Goal: Find contact information: Find contact information

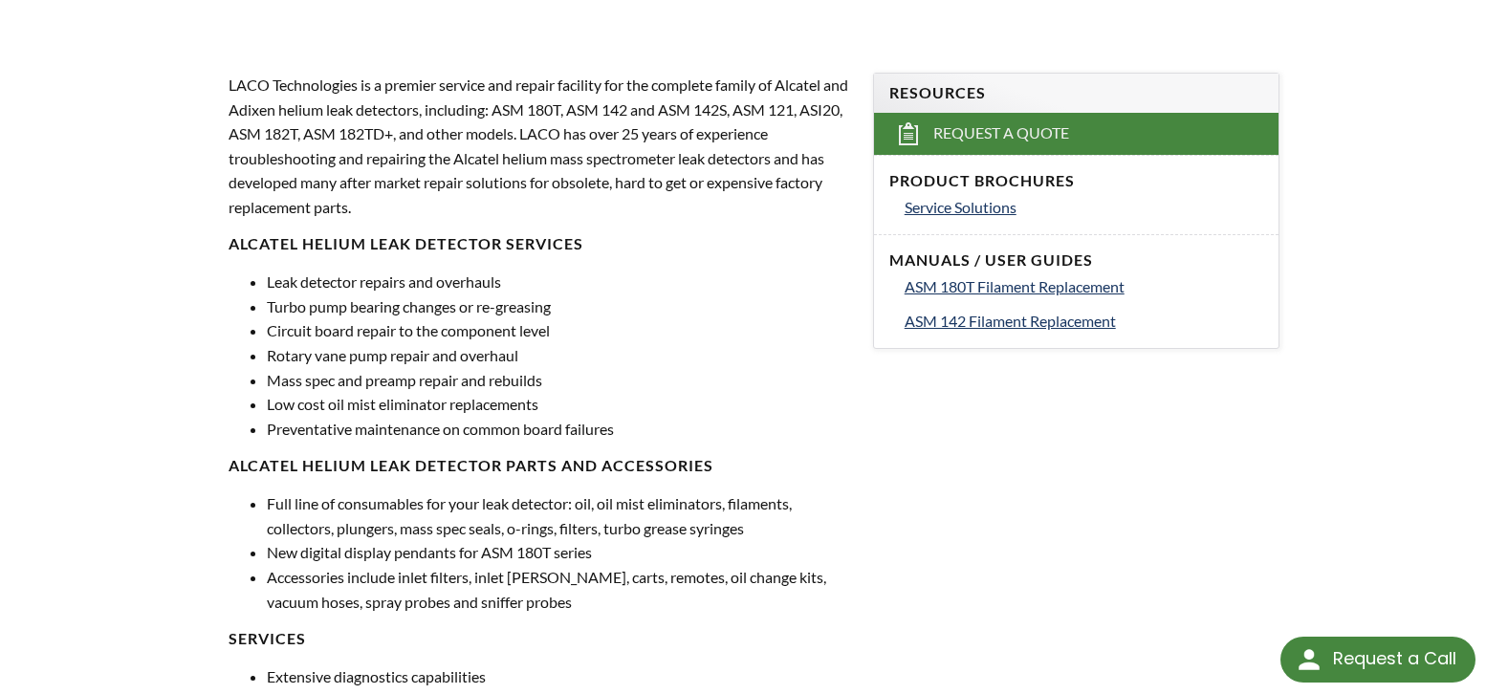
select select "Language Translate Widget"
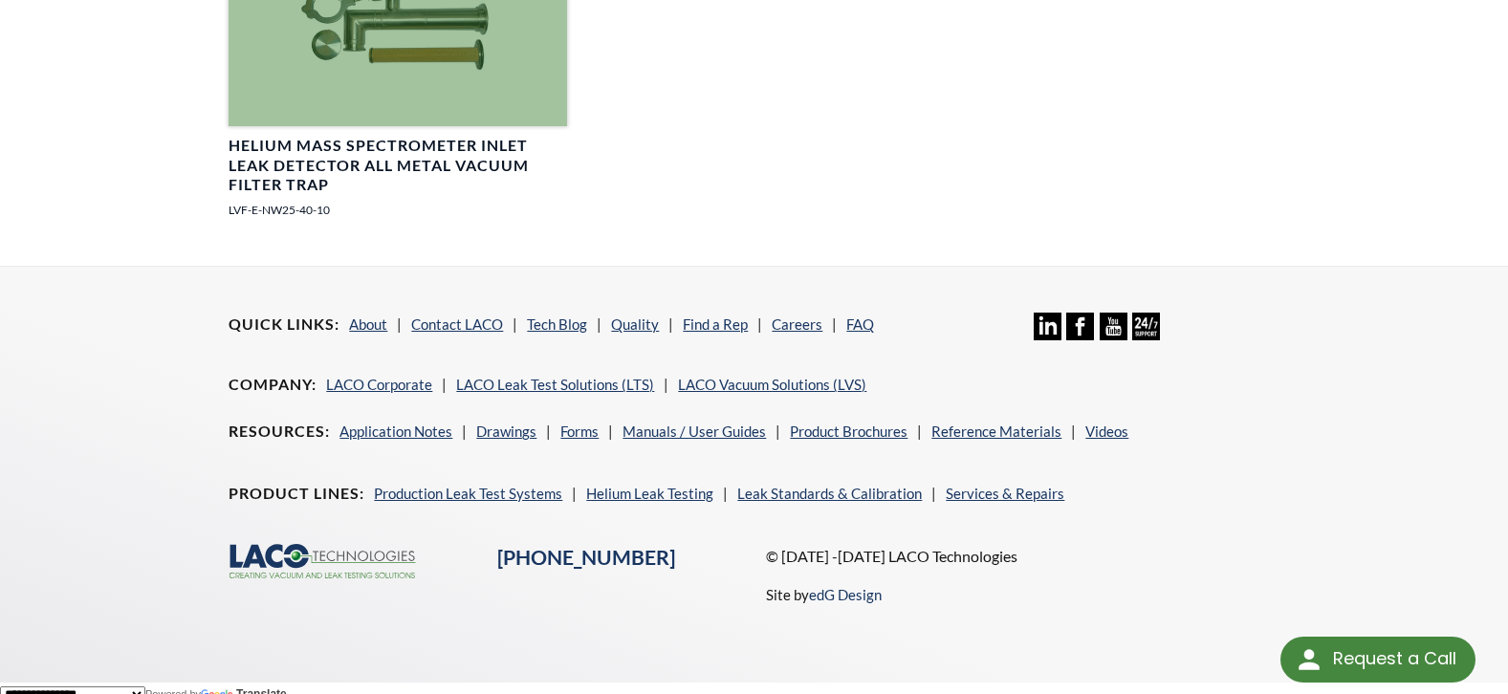
scroll to position [2590, 0]
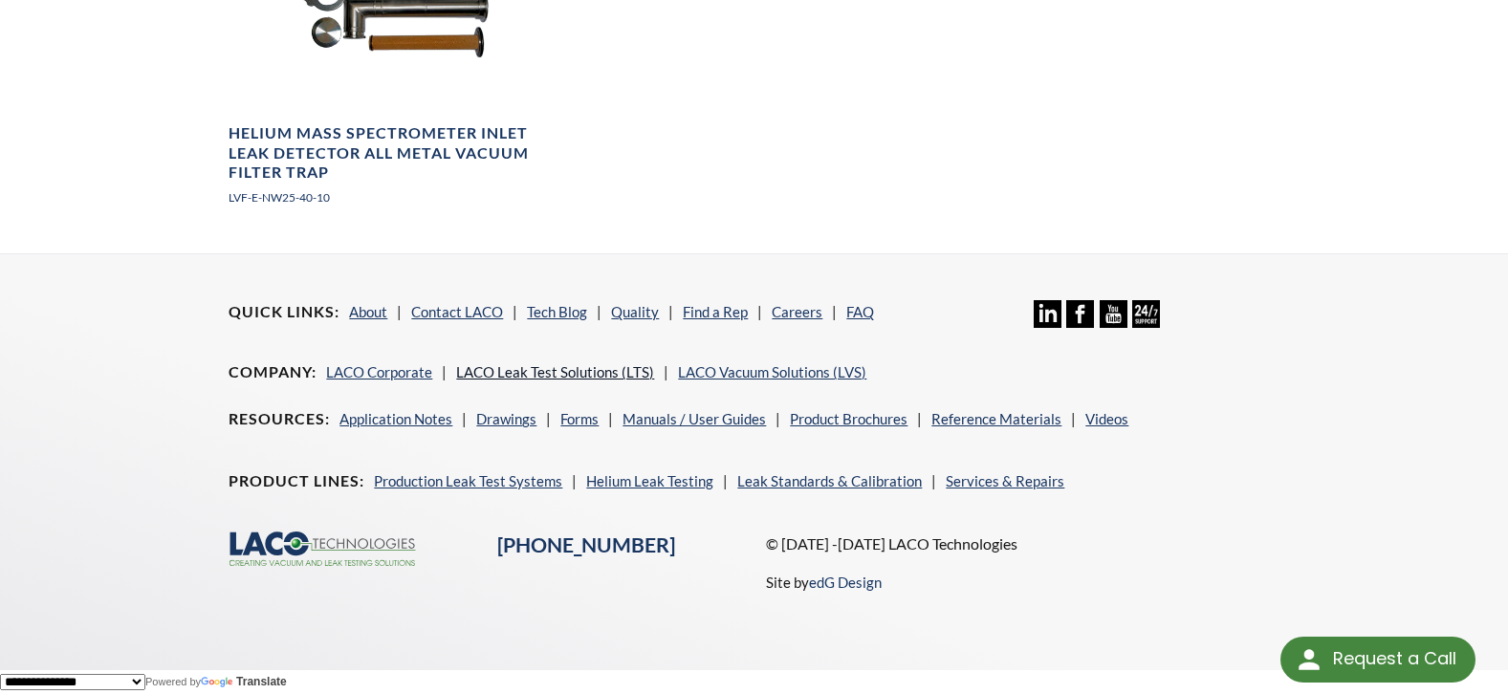
click at [578, 370] on link "LACO Leak Test Solutions (LTS)" at bounding box center [555, 371] width 198 height 17
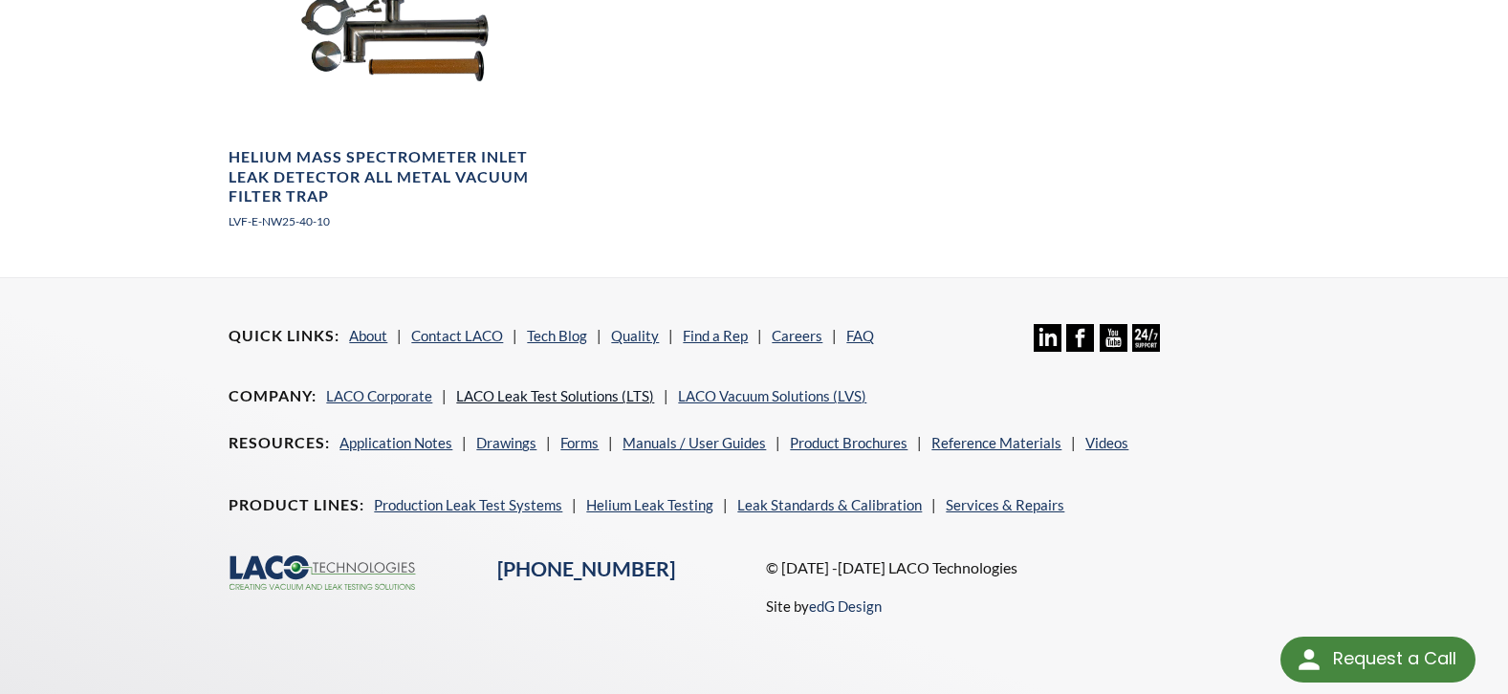
scroll to position [2565, 0]
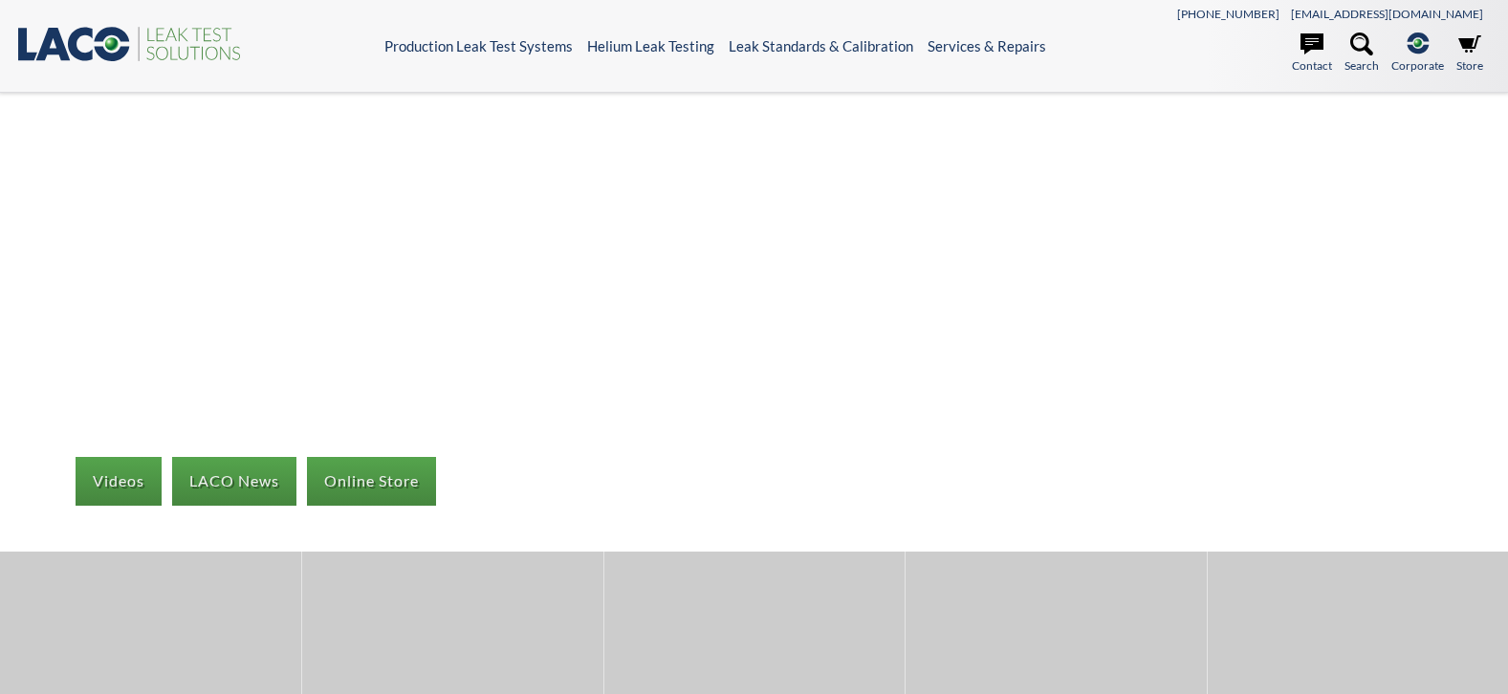
select select "Language Translate Widget"
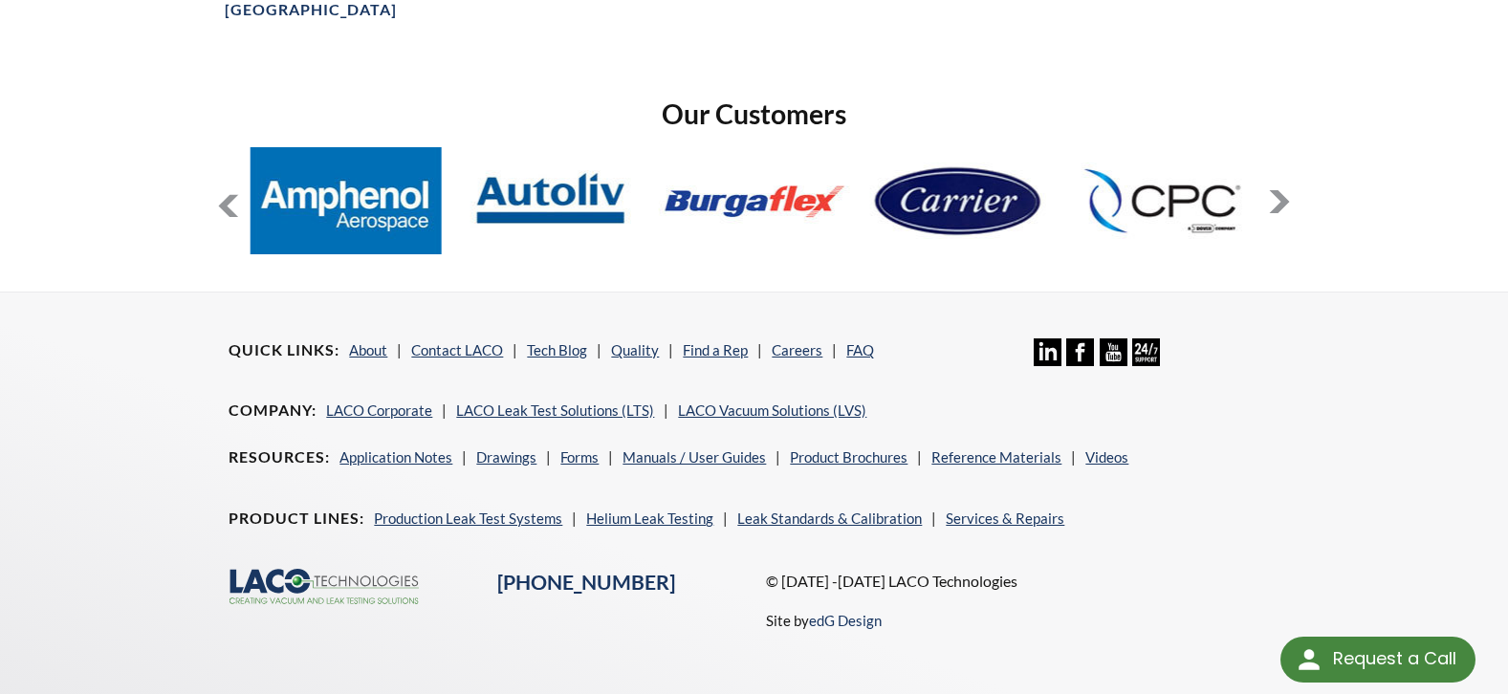
scroll to position [1479, 0]
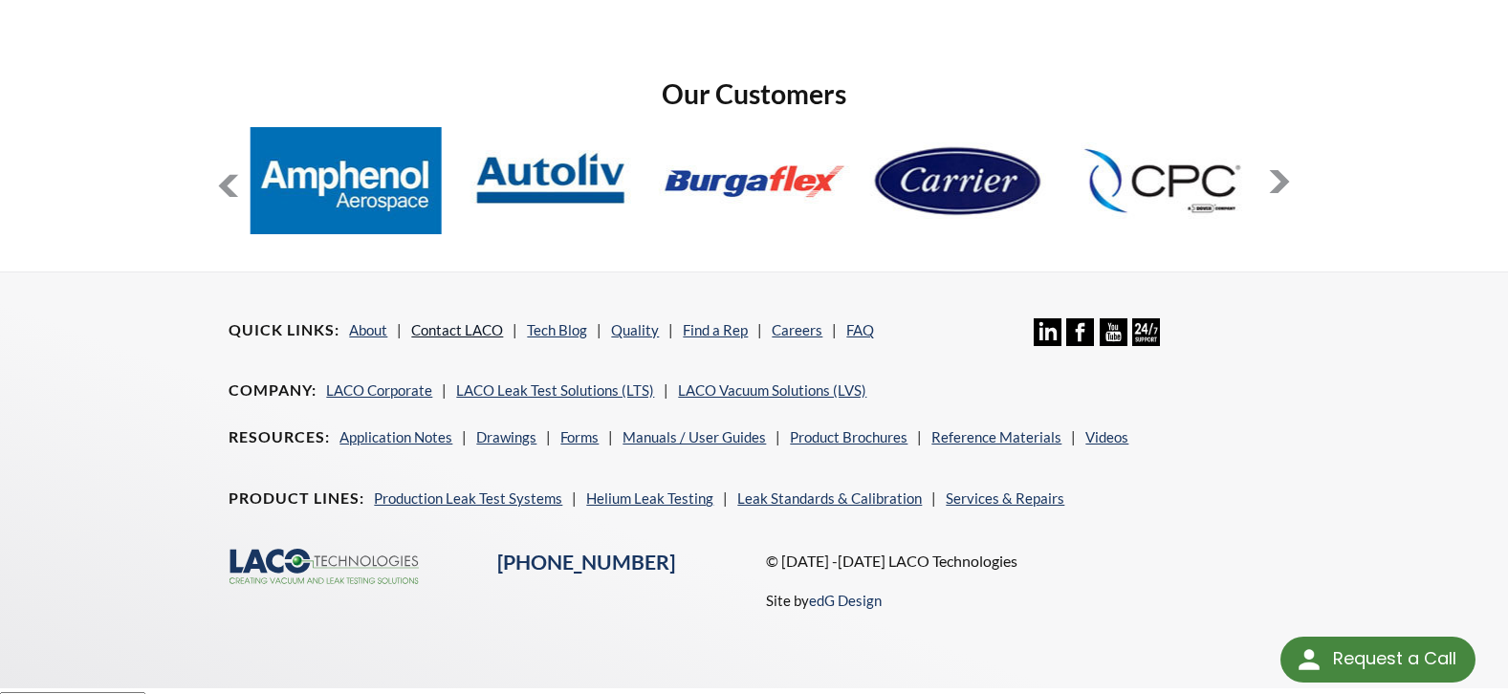
click at [484, 321] on link "Contact LACO" at bounding box center [457, 329] width 92 height 17
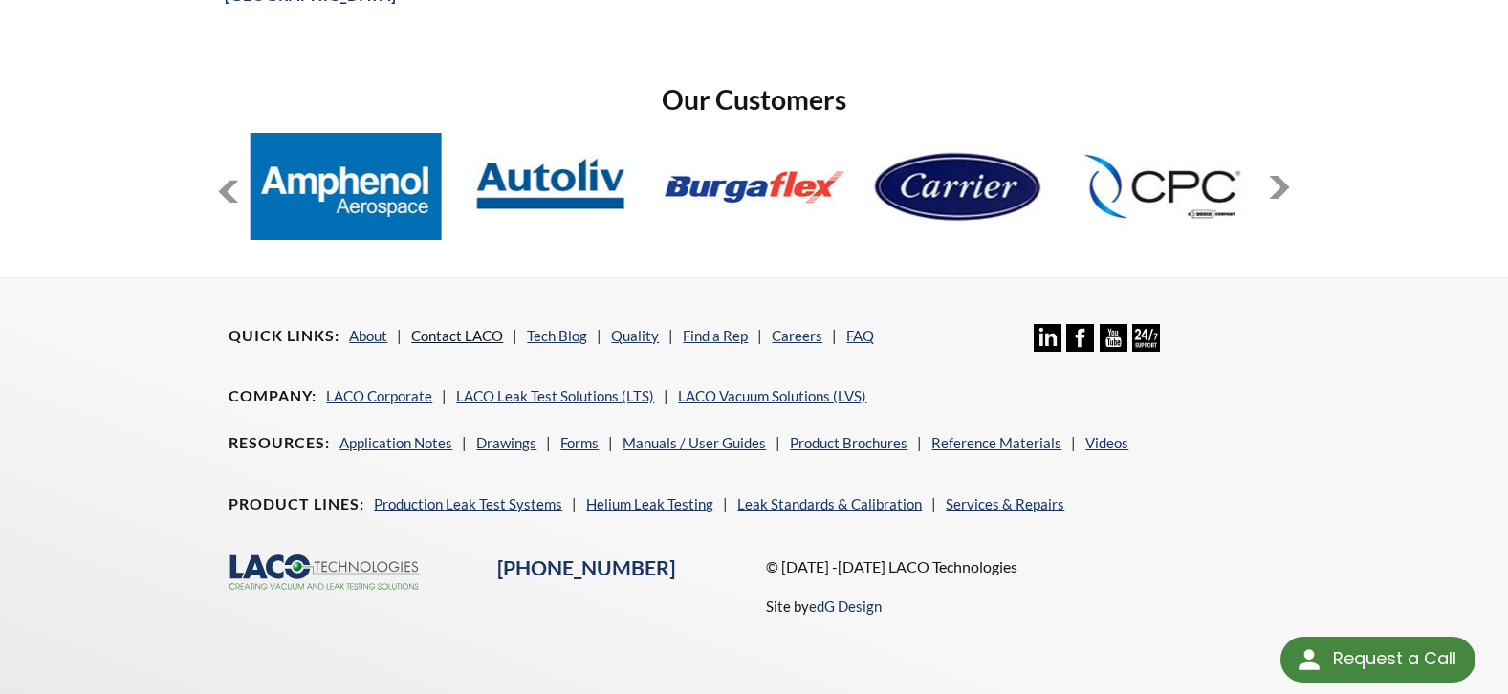
scroll to position [1453, 0]
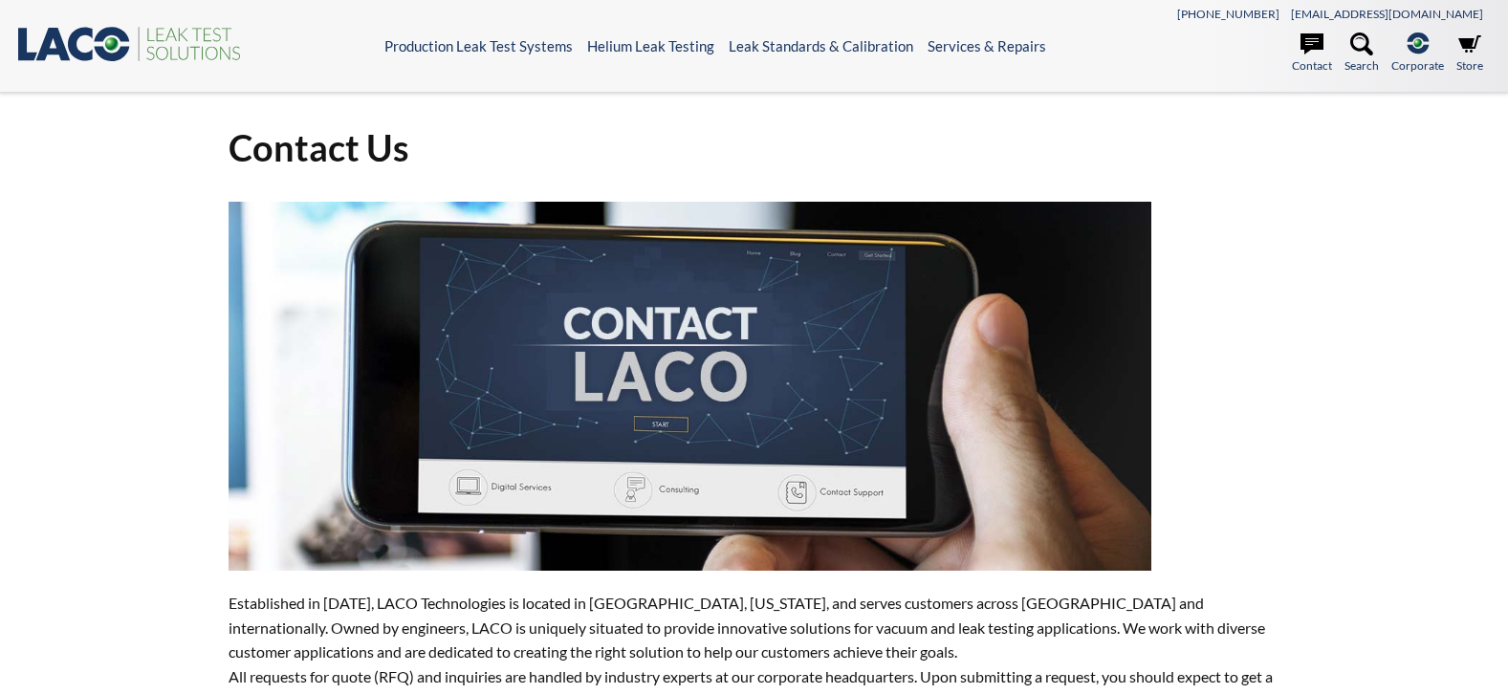
select select "Language Translate Widget"
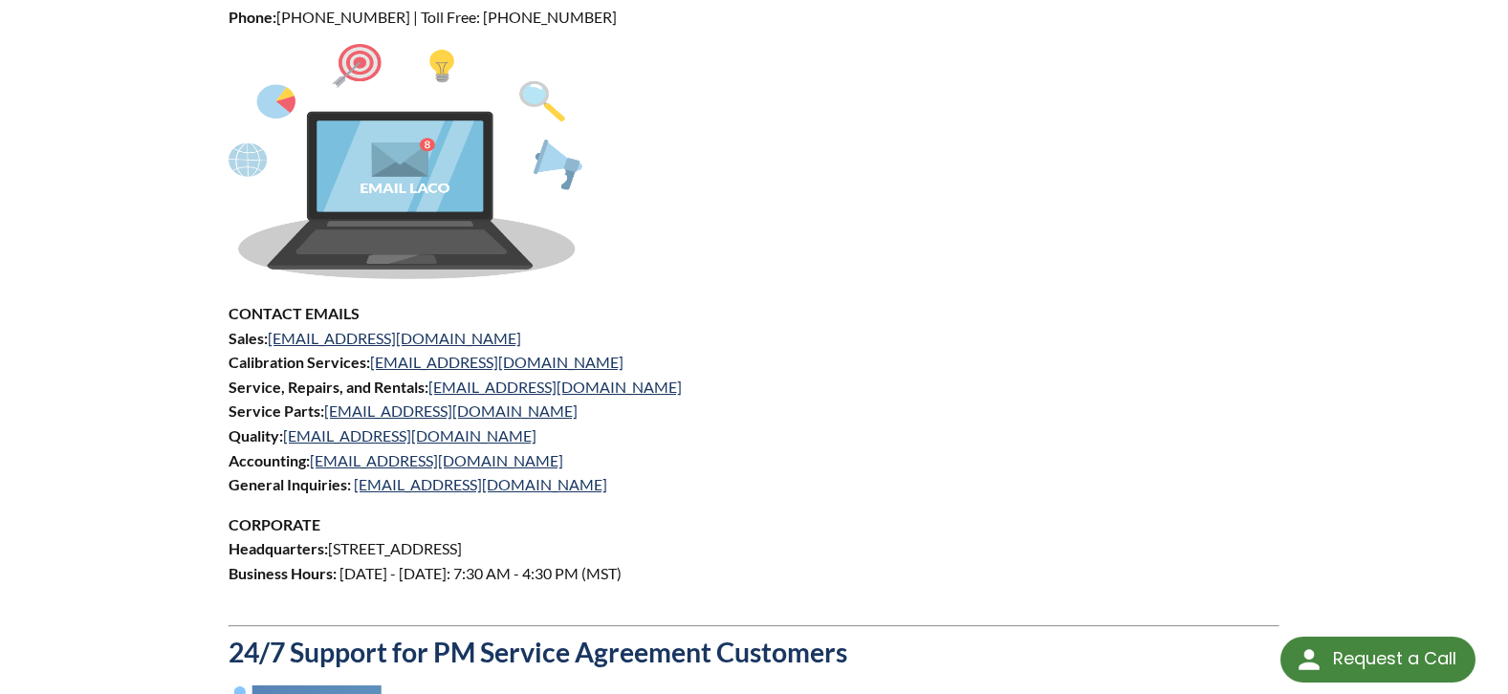
scroll to position [861, 0]
